Goal: Information Seeking & Learning: Learn about a topic

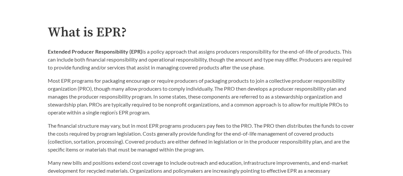
scroll to position [332, 0]
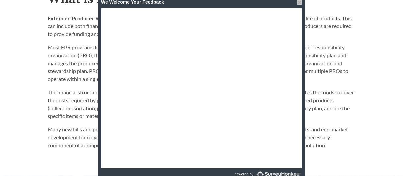
click at [300, 2] on div at bounding box center [298, 2] width 5 height 5
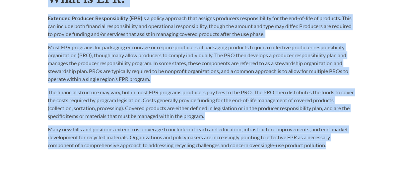
drag, startPoint x: 16, startPoint y: 19, endPoint x: 231, endPoint y: 146, distance: 250.2
click at [231, 146] on div "What is EPR? Extended Producer Responsibility (EPR) is a policy approach that a…" at bounding box center [202, 71] width 308 height 158
click at [231, 146] on p "Many new bills and positions extend cost coverage to include outreach and educa…" at bounding box center [202, 138] width 308 height 24
drag, startPoint x: 195, startPoint y: 147, endPoint x: -14, endPoint y: 10, distance: 250.0
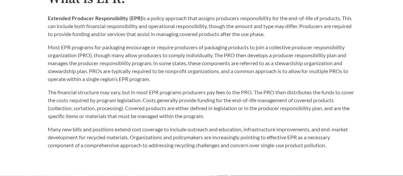
click at [125, 38] on p "Extended Producer Responsibility (EPR) is a policy approach that assigns produc…" at bounding box center [202, 26] width 308 height 24
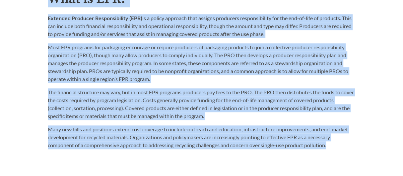
drag, startPoint x: 175, startPoint y: 151, endPoint x: 8, endPoint y: 12, distance: 217.9
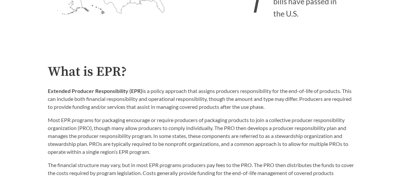
scroll to position [199, 0]
